Goal: Task Accomplishment & Management: Complete application form

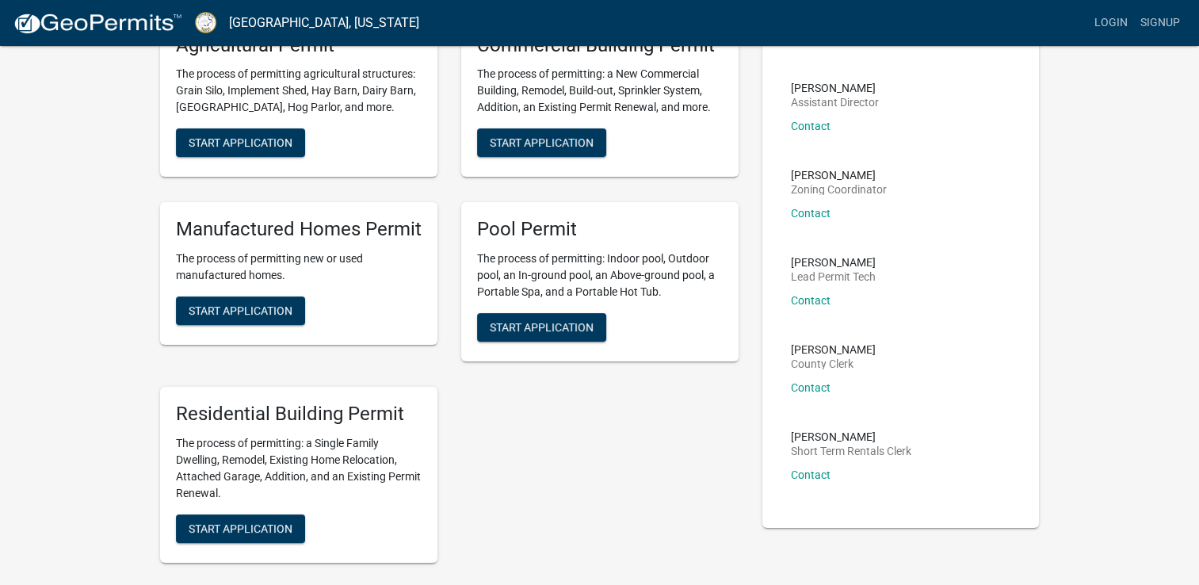
scroll to position [159, 0]
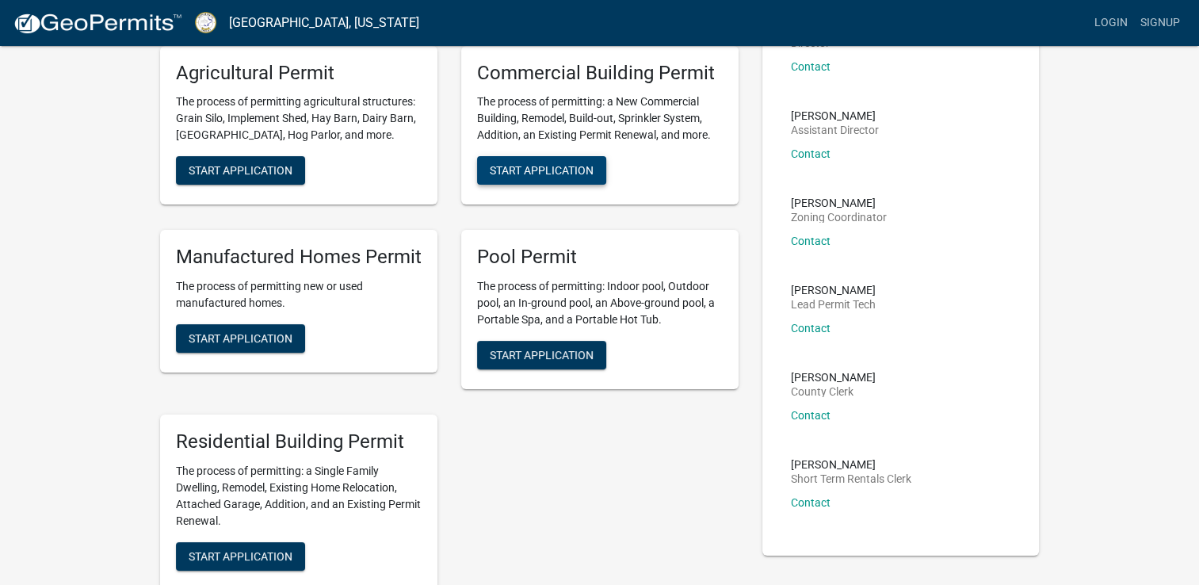
drag, startPoint x: 592, startPoint y: 165, endPoint x: 559, endPoint y: 173, distance: 34.2
click at [559, 173] on span "Start Application" at bounding box center [542, 170] width 104 height 13
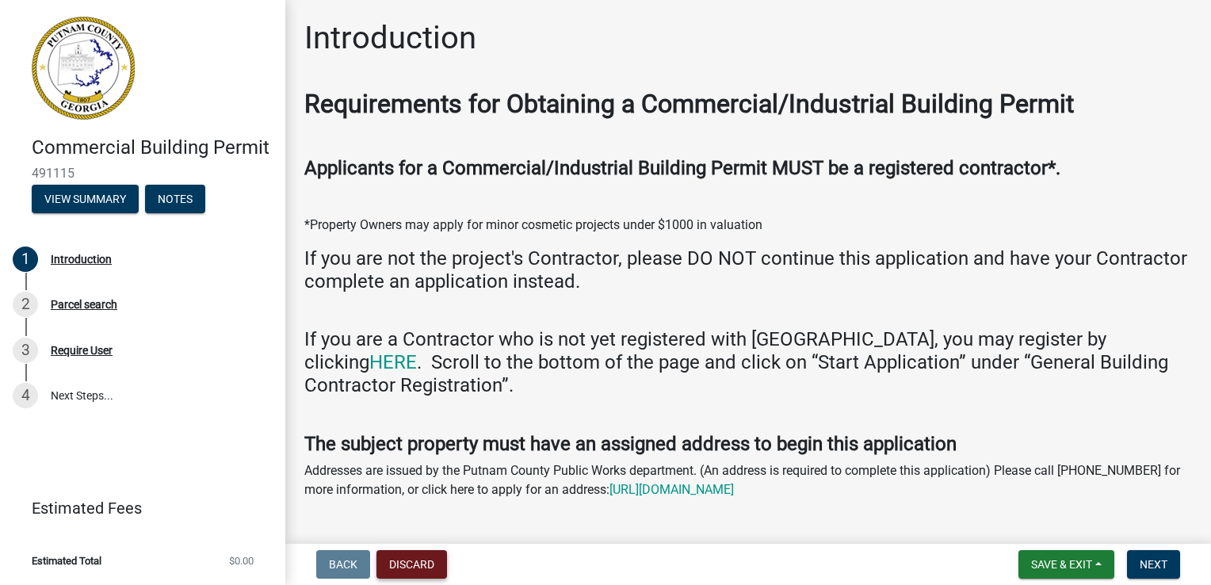
click at [434, 569] on button "Discard" at bounding box center [412, 564] width 71 height 29
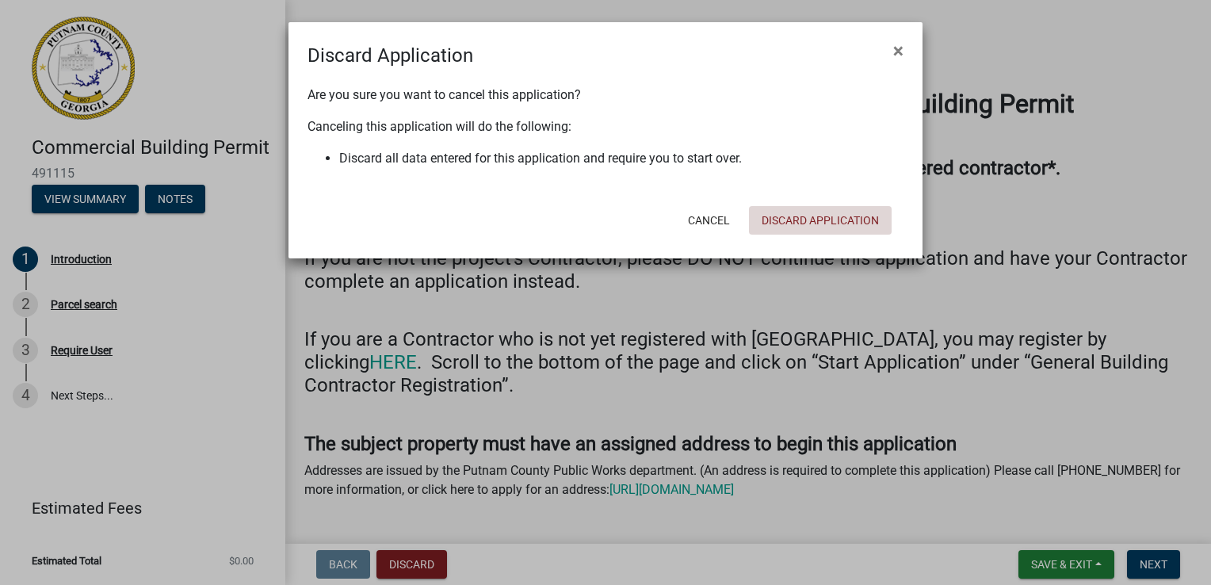
click at [797, 220] on button "Discard Application" at bounding box center [820, 220] width 143 height 29
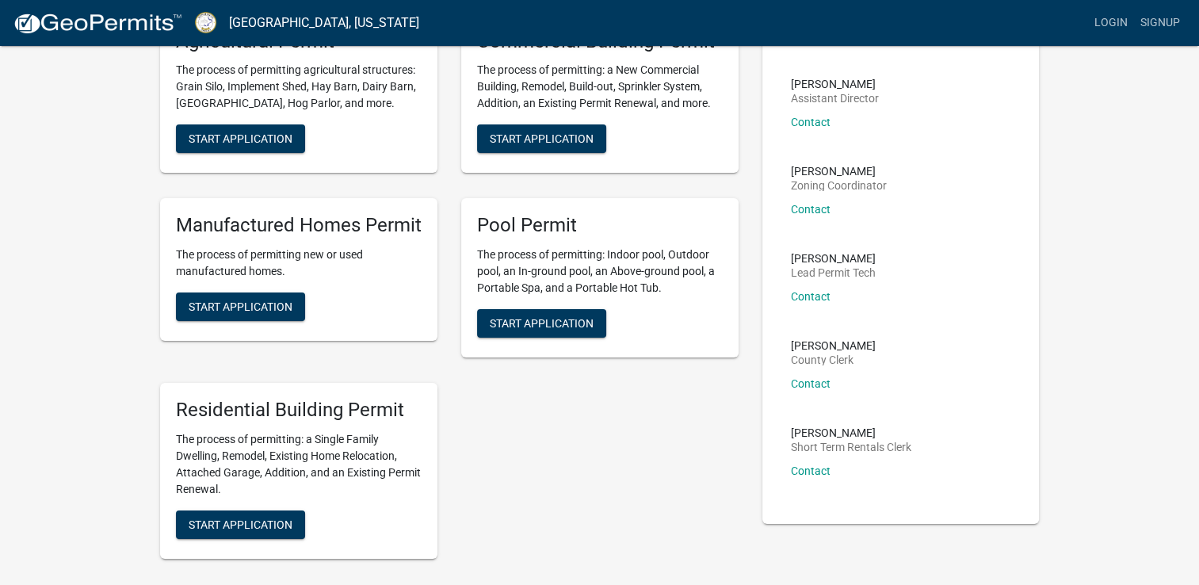
scroll to position [238, 0]
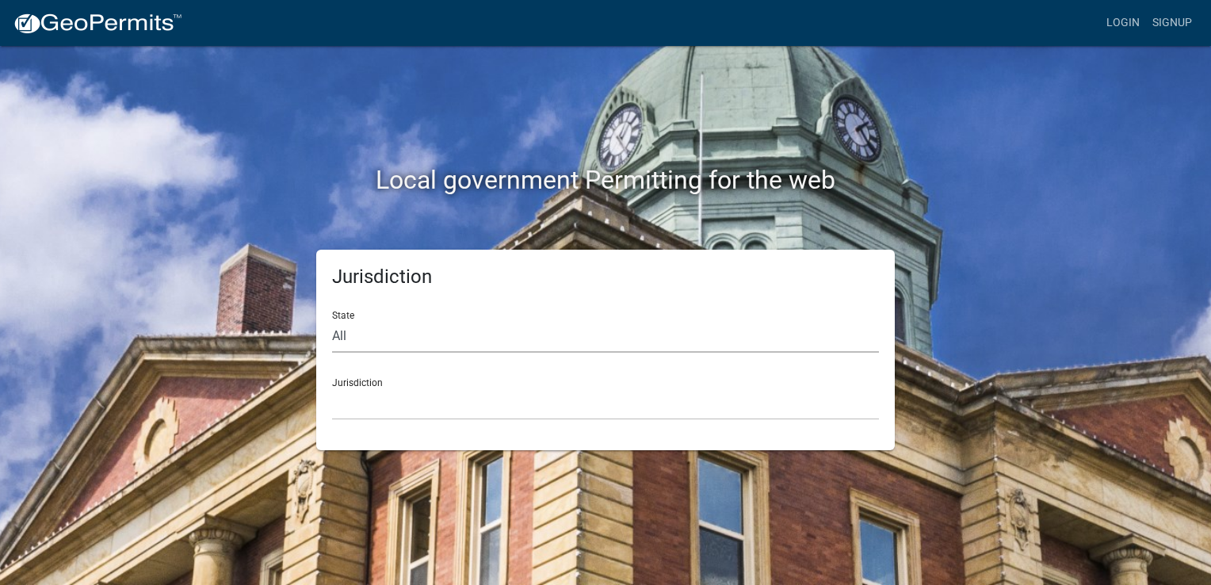
click at [465, 347] on select "All [US_STATE] [US_STATE] [US_STATE] [US_STATE] [US_STATE] [US_STATE] [US_STATE…" at bounding box center [605, 336] width 547 height 33
select select "[US_STATE]"
click at [332, 320] on select "All [US_STATE] [US_STATE] [US_STATE] [US_STATE] [US_STATE] [US_STATE] [US_STATE…" at bounding box center [605, 336] width 547 height 33
click at [468, 411] on select "Carroll County, Georgia Cook County, Georgia Crawford County, Georgia Gilmer Co…" at bounding box center [605, 404] width 547 height 33
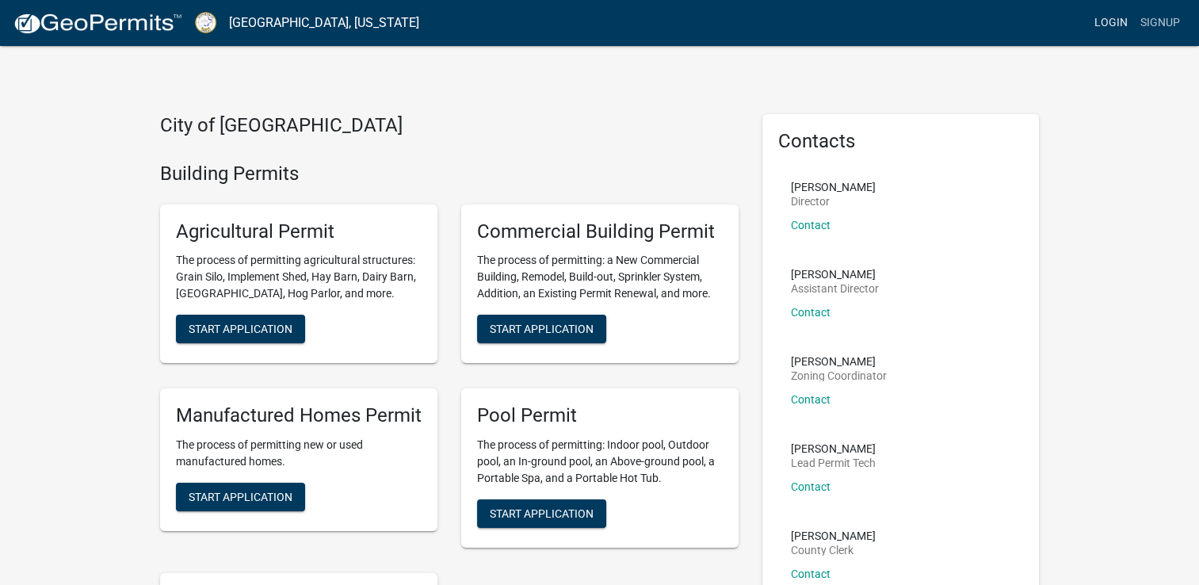
click at [1105, 28] on link "Login" at bounding box center [1111, 23] width 46 height 30
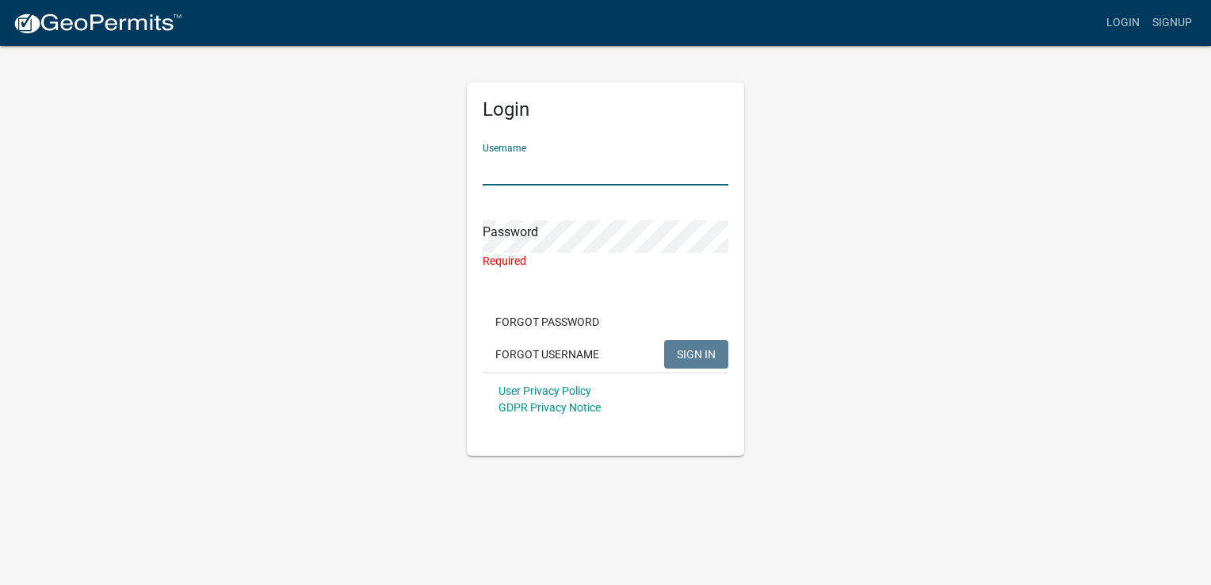
click at [511, 172] on input "Username" at bounding box center [606, 169] width 246 height 33
type input "mschroeder"
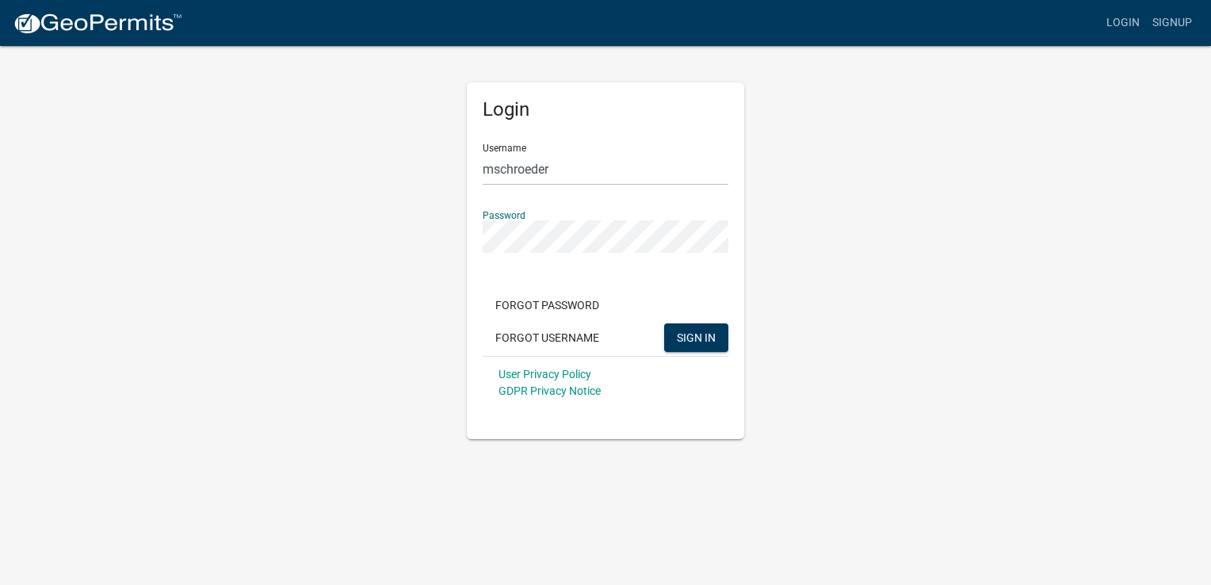
click at [664, 323] on button "SIGN IN" at bounding box center [696, 337] width 64 height 29
click at [1167, 27] on link "Signup" at bounding box center [1172, 23] width 52 height 30
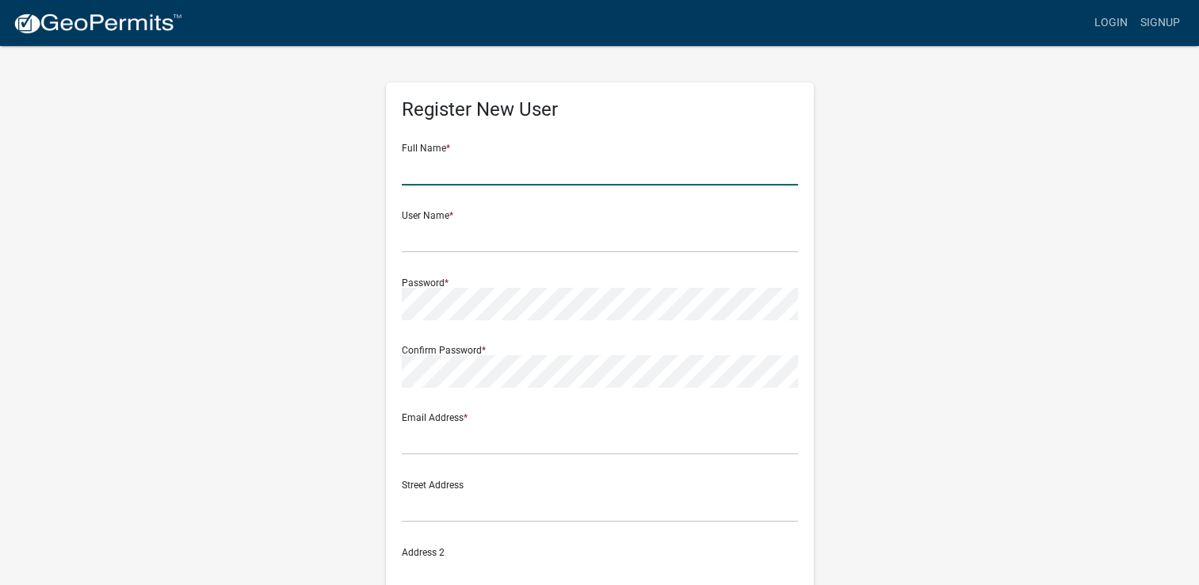
click at [625, 183] on input "text" at bounding box center [600, 169] width 396 height 33
click at [625, 183] on input "Melissa" at bounding box center [600, 169] width 396 height 33
type input "Melissa Schroeder"
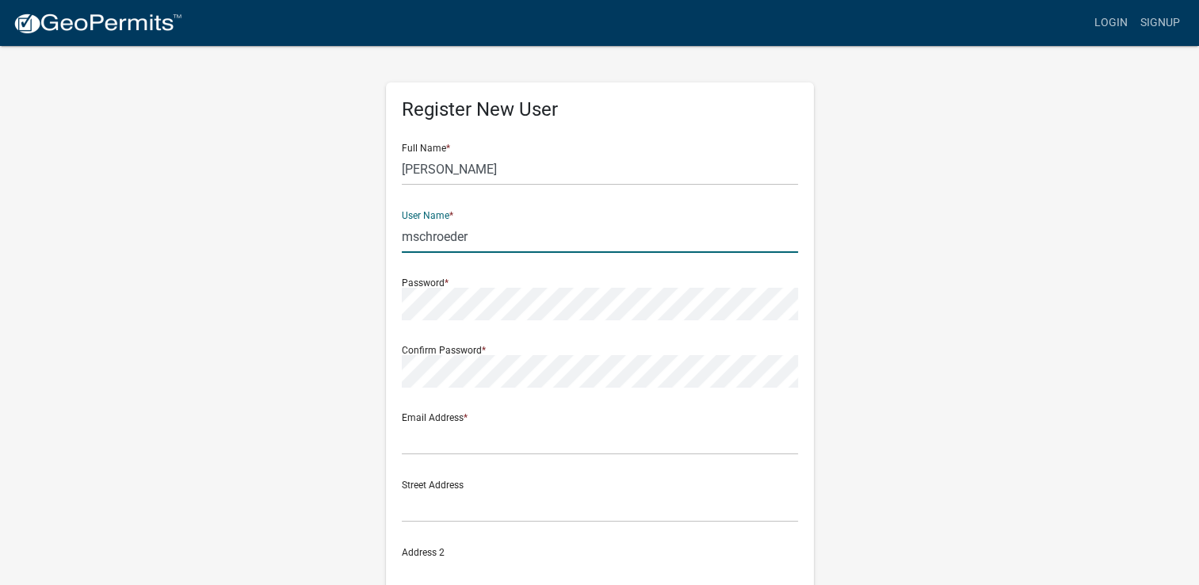
type input "mschroeder"
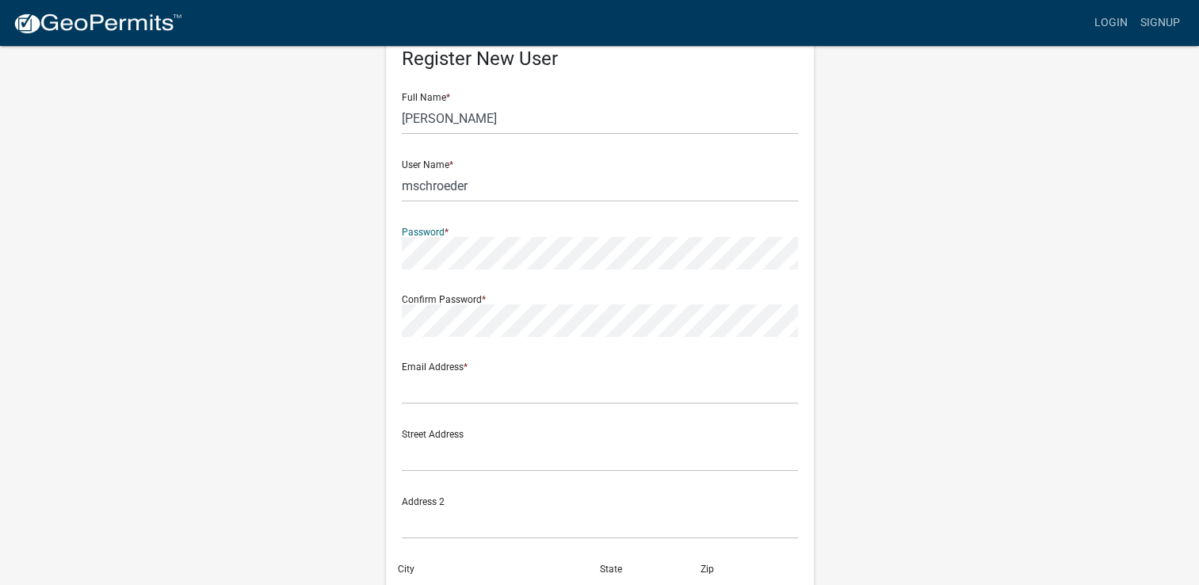
scroll to position [79, 0]
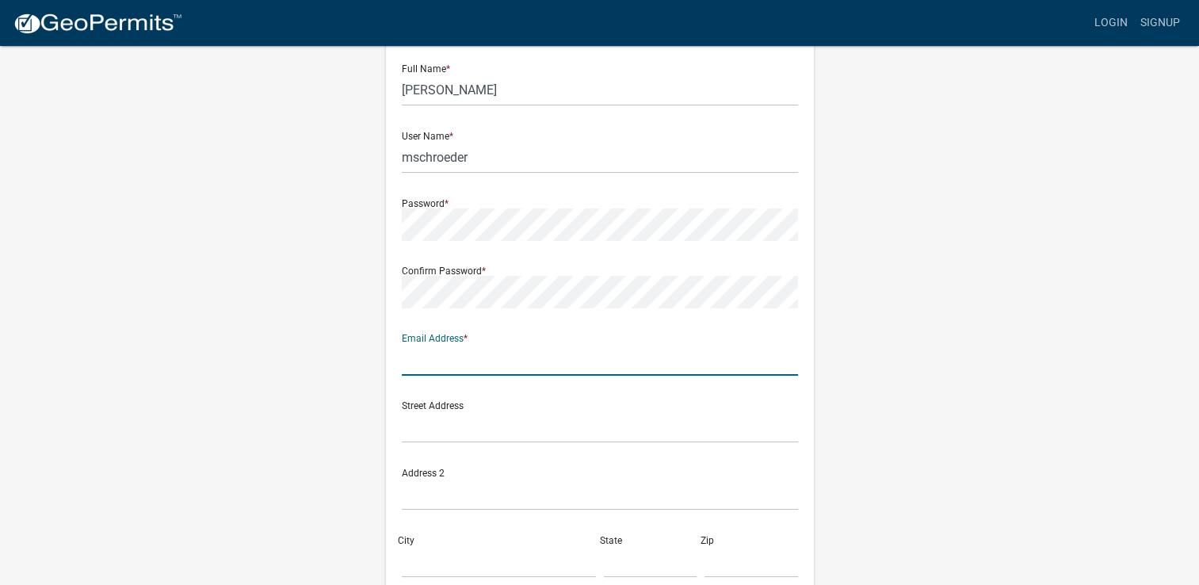
click at [606, 354] on input "text" at bounding box center [600, 359] width 396 height 33
type input "melissa.smpizza@gmail.com"
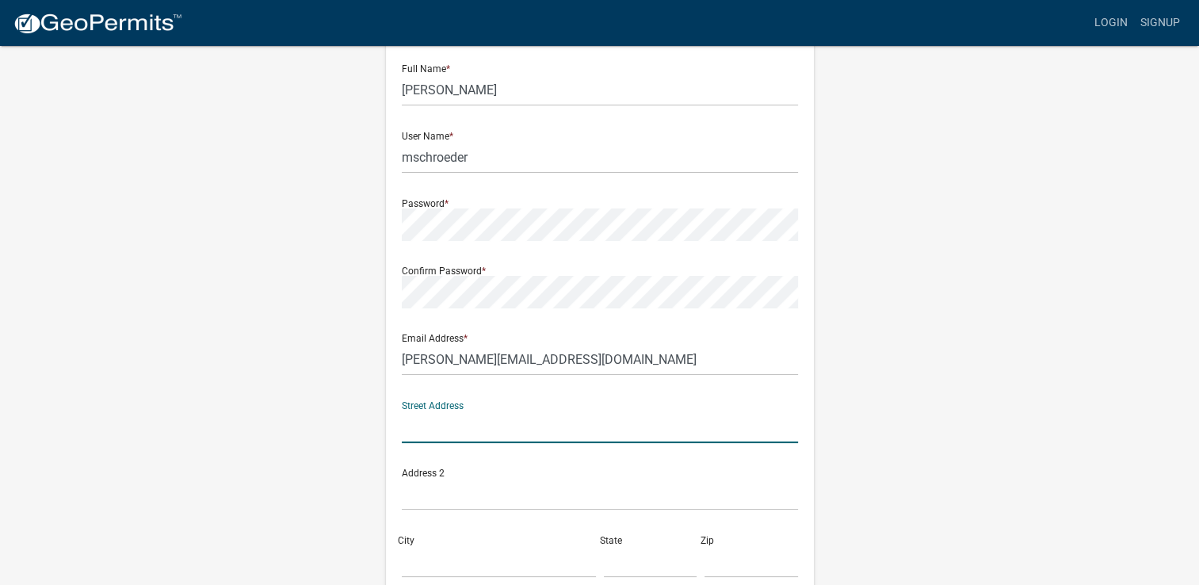
click at [549, 427] on input "text" at bounding box center [600, 427] width 396 height 33
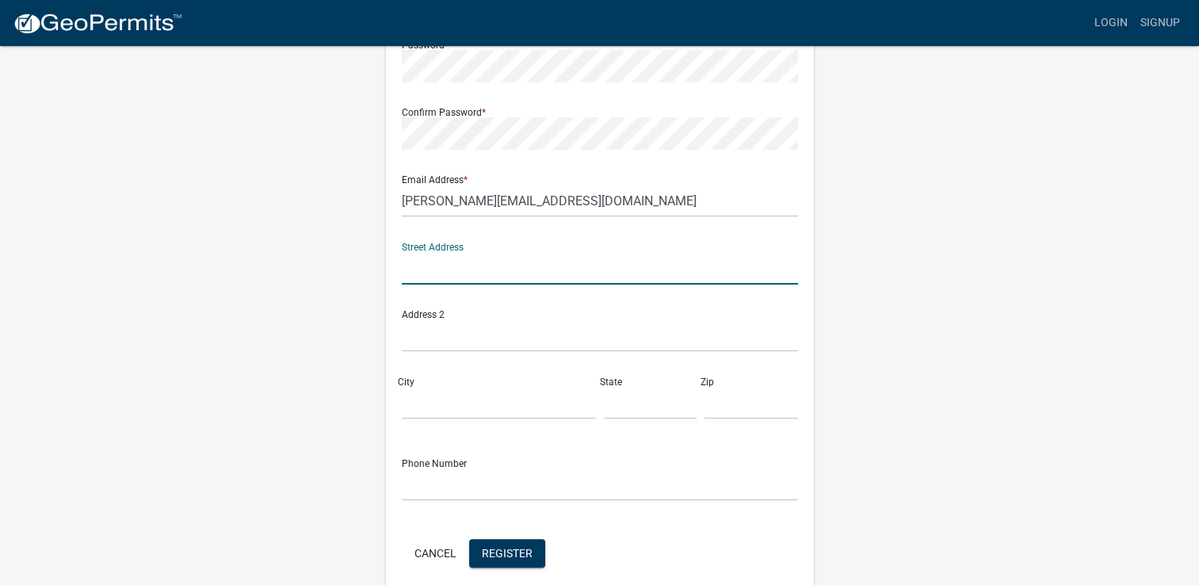
scroll to position [307, 0]
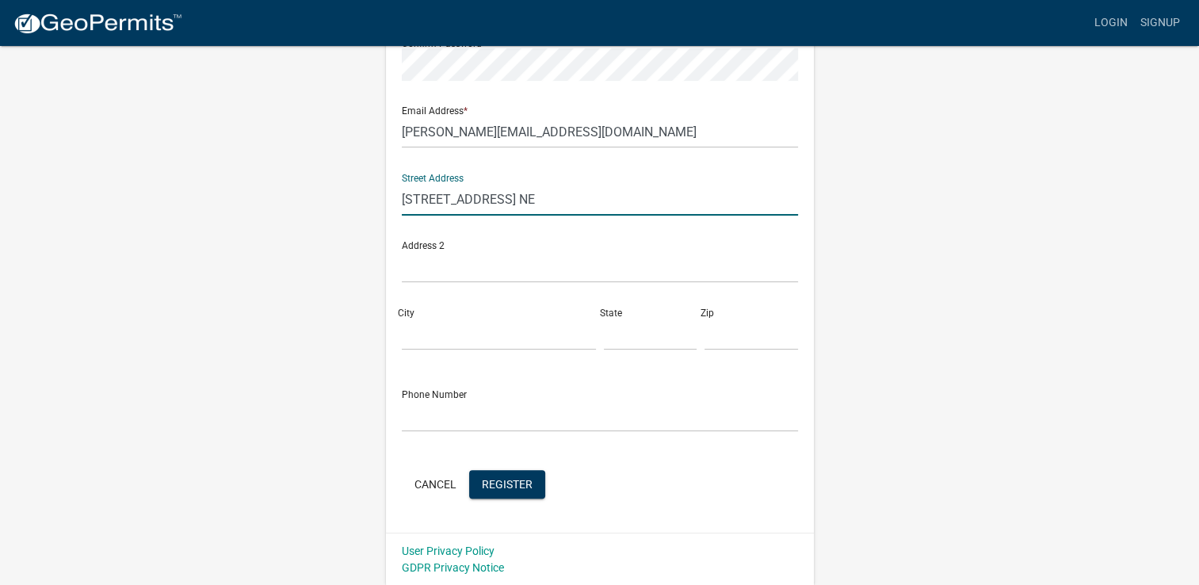
type input "339 Log Cabin Rd. NE"
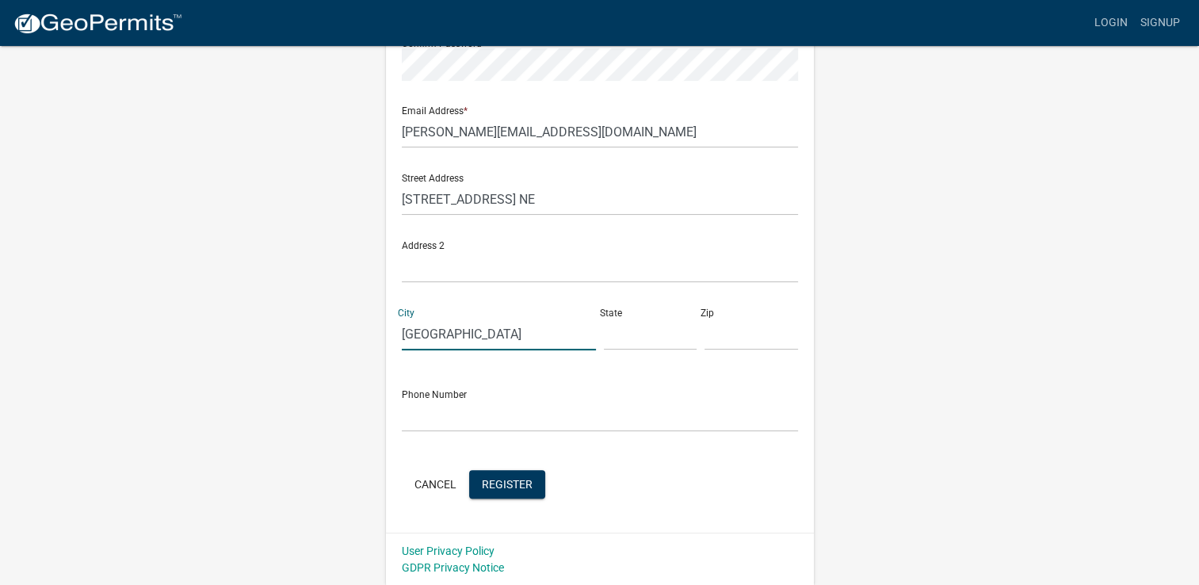
type input "Milledgeville"
type input "GA"
type input "31061"
click at [525, 481] on span "Register" at bounding box center [507, 483] width 51 height 13
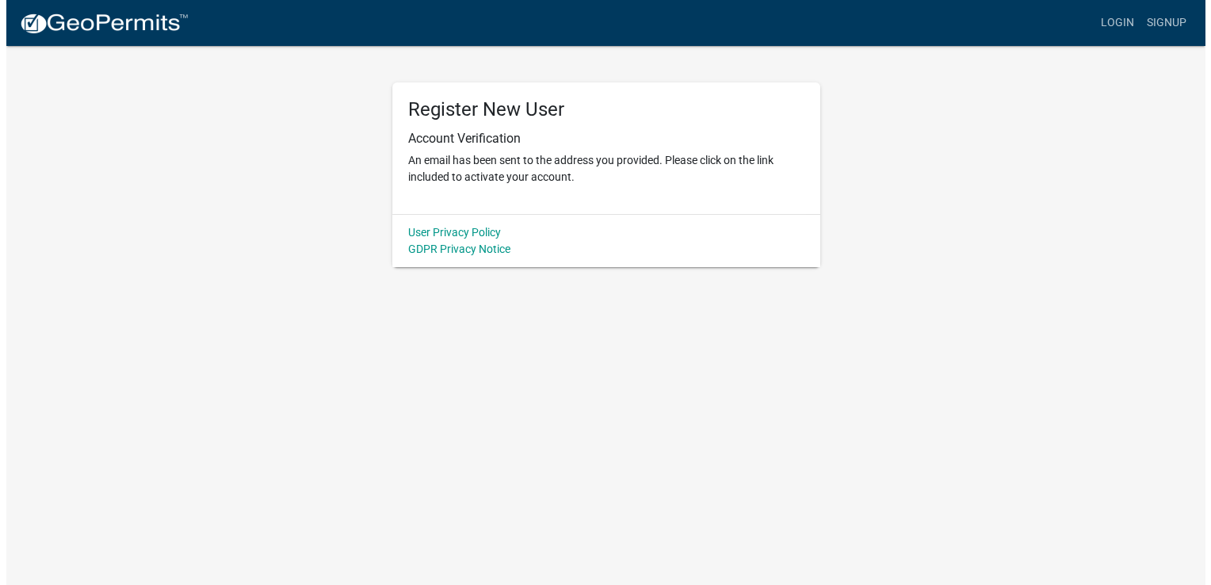
scroll to position [0, 0]
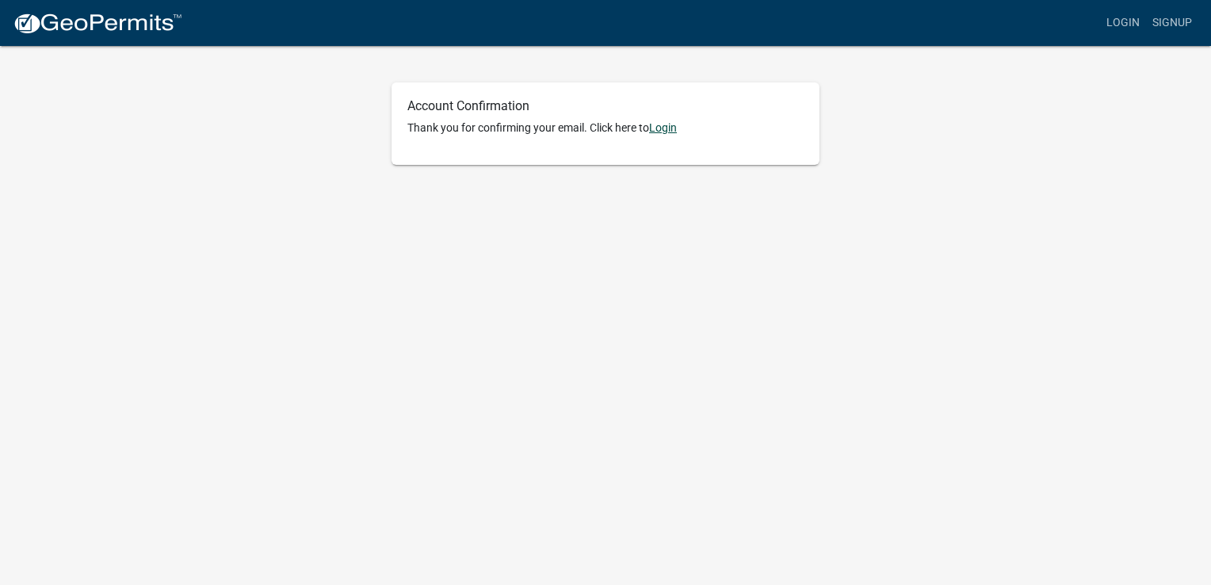
click at [668, 126] on link "Login" at bounding box center [663, 127] width 28 height 13
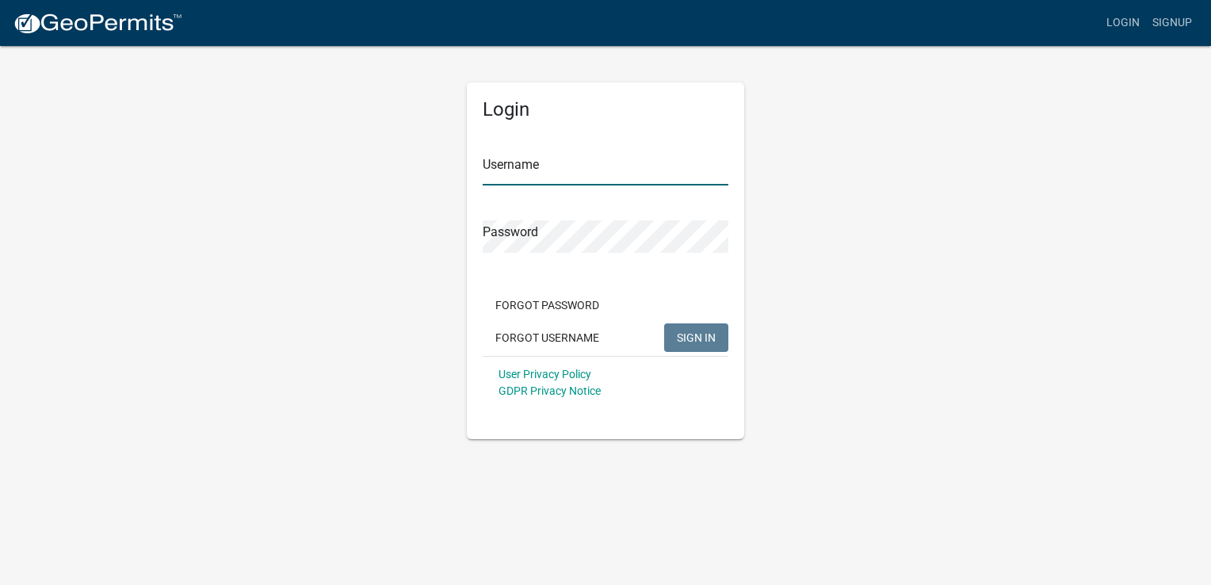
type input "mschroeder"
click at [685, 337] on span "SIGN IN" at bounding box center [696, 337] width 39 height 13
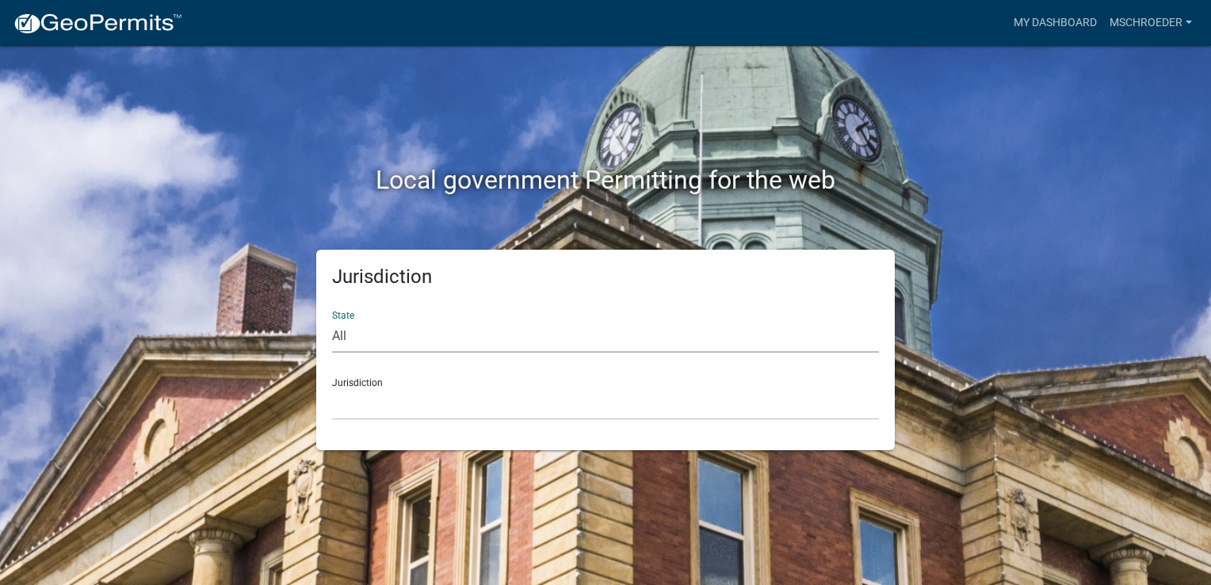
click at [541, 331] on select "All Colorado Georgia Indiana Iowa Kansas Minnesota Ohio South Carolina Wisconsin" at bounding box center [605, 336] width 547 height 33
select select "Georgia"
click at [332, 320] on select "All Colorado Georgia Indiana Iowa Kansas Minnesota Ohio South Carolina Wisconsin" at bounding box center [605, 336] width 547 height 33
click at [381, 407] on select "Carroll County, Georgia Cook County, Georgia Crawford County, Georgia Gilmer Co…" at bounding box center [605, 404] width 547 height 33
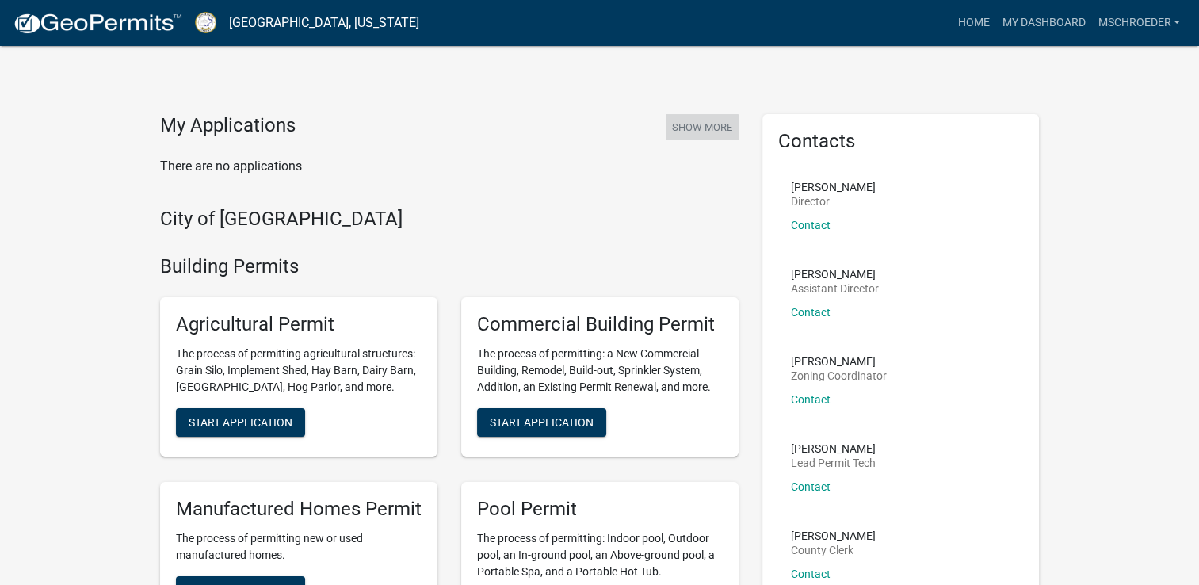
click at [698, 131] on button "Show More" at bounding box center [702, 127] width 73 height 26
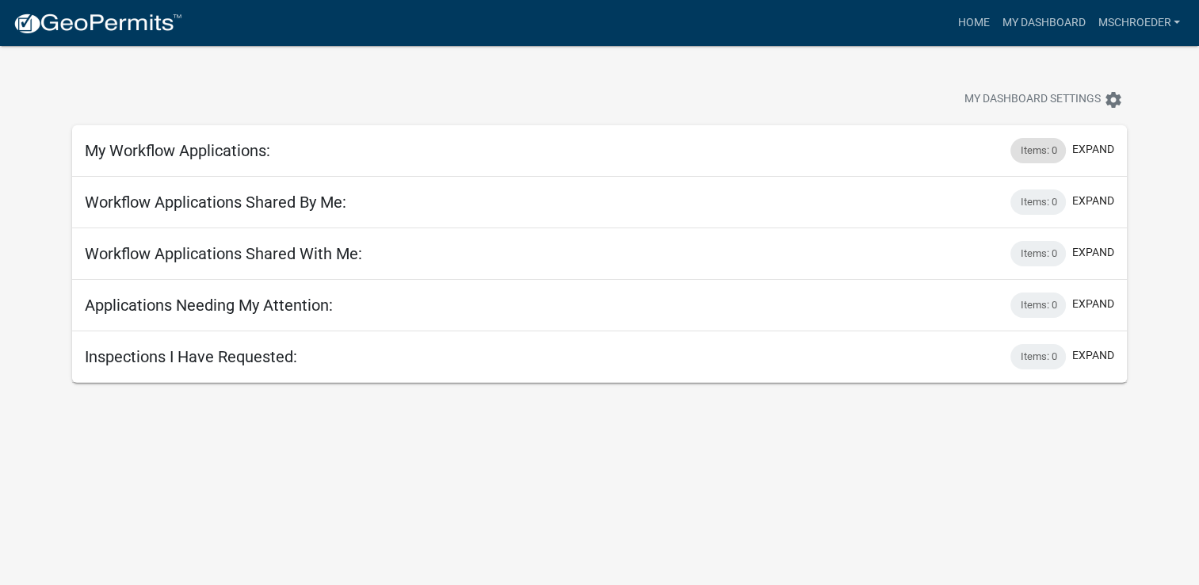
click at [1034, 150] on div "Items: 0" at bounding box center [1038, 150] width 55 height 25
